Goal: Task Accomplishment & Management: Use online tool/utility

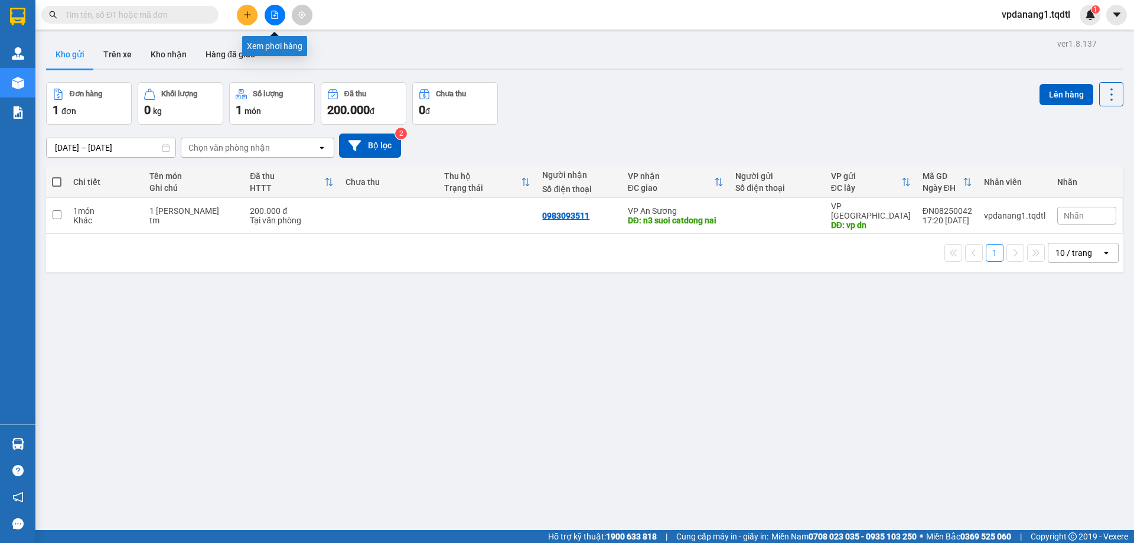
click at [275, 15] on icon "file-add" at bounding box center [275, 15] width 6 height 8
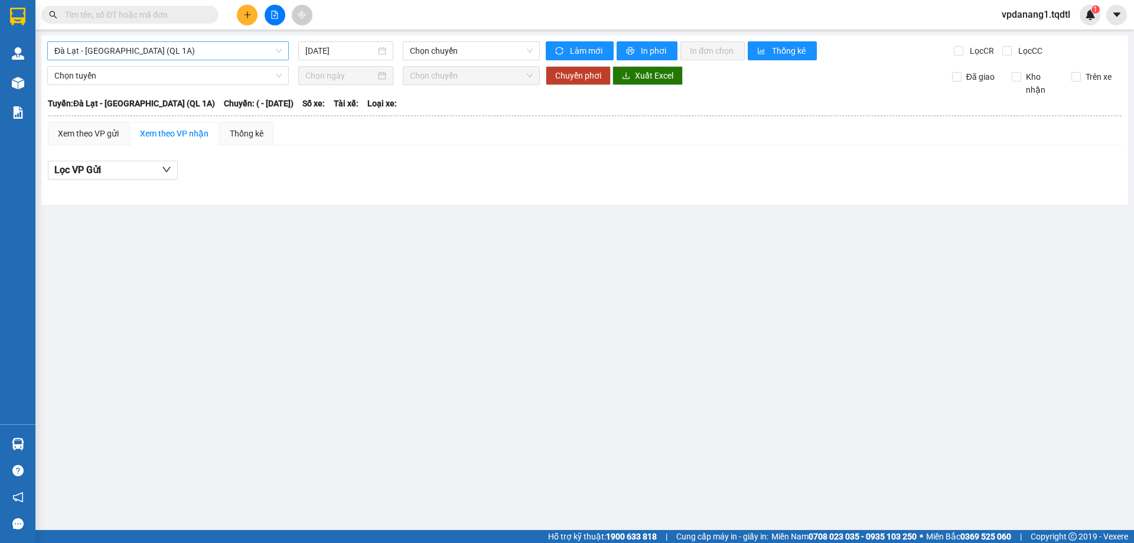
click at [228, 54] on span "Đà Lạt - [GEOGRAPHIC_DATA] (QL 1A)" at bounding box center [167, 51] width 227 height 18
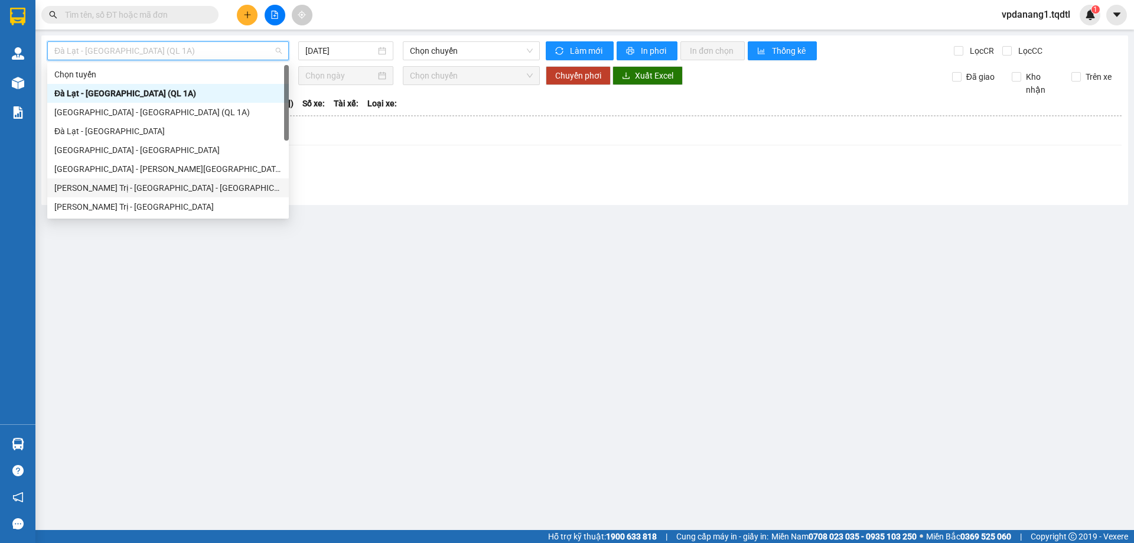
click at [206, 190] on div "[PERSON_NAME] Trị - [GEOGRAPHIC_DATA] - [GEOGRAPHIC_DATA] - [GEOGRAPHIC_DATA]" at bounding box center [167, 187] width 227 height 13
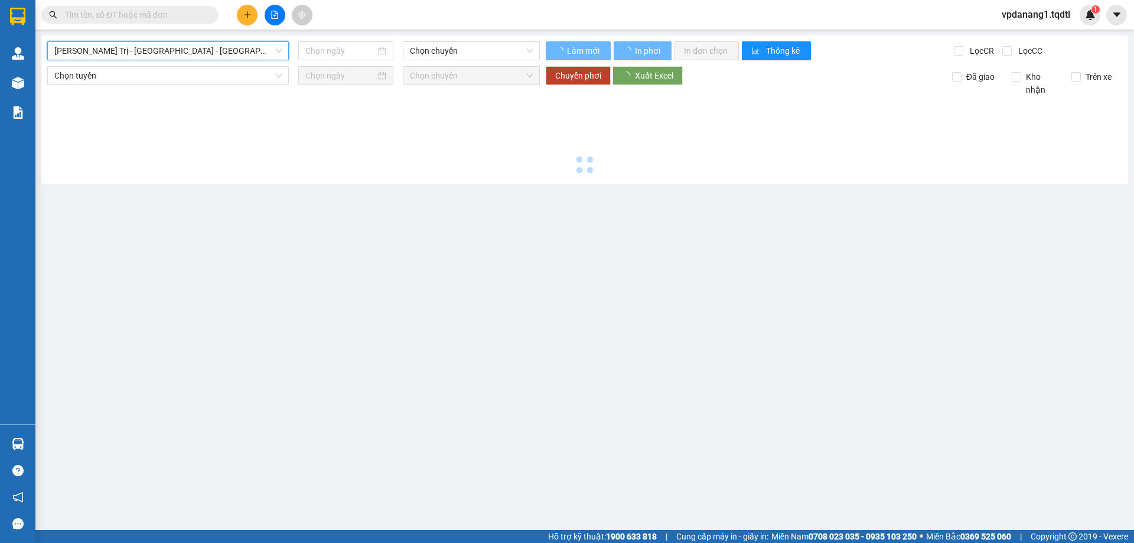
type input "[DATE]"
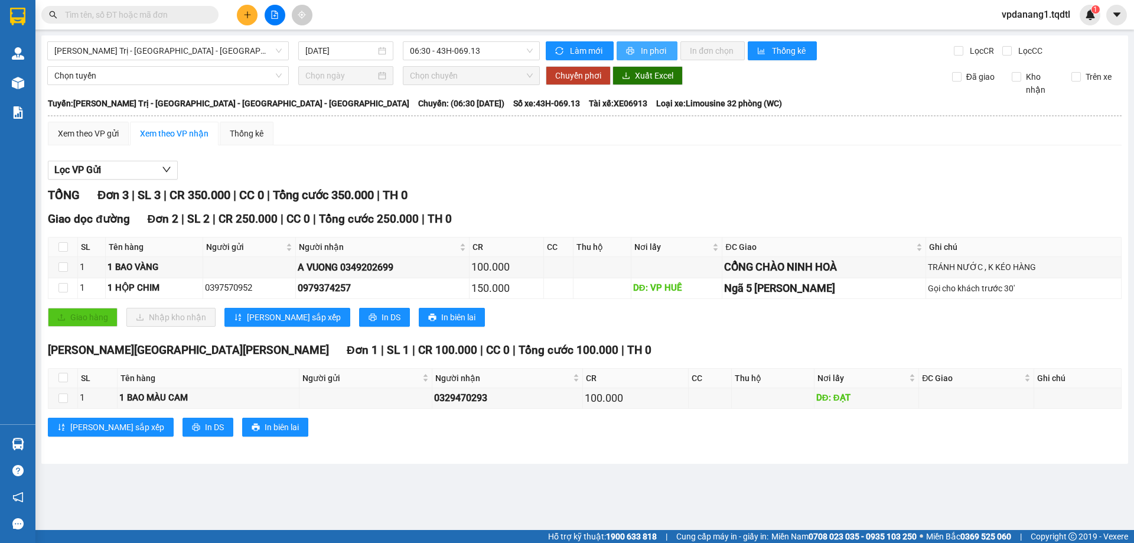
click at [637, 48] on button "In phơi" at bounding box center [647, 50] width 61 height 19
